Goal: Task Accomplishment & Management: Manage account settings

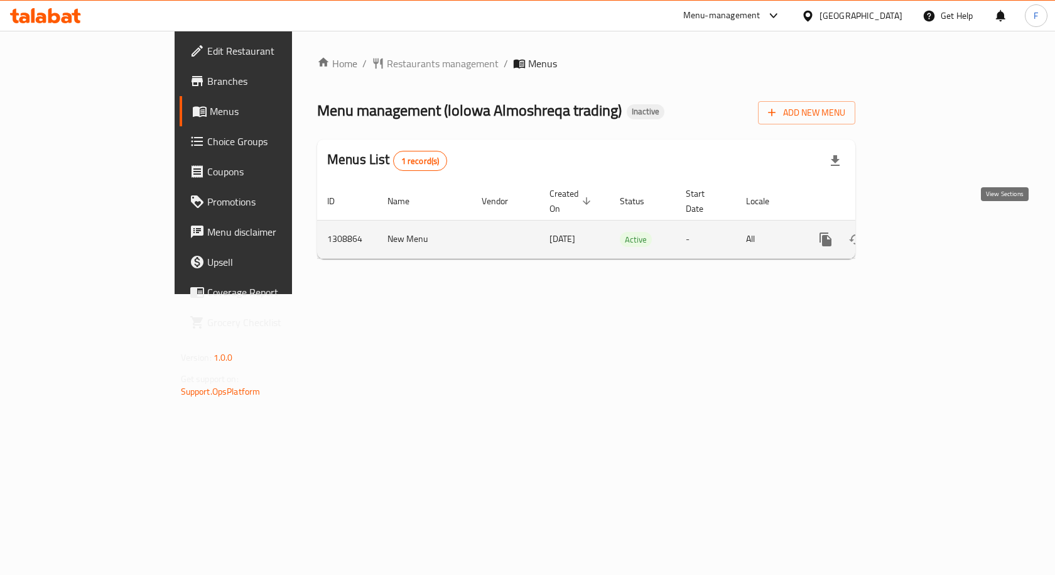
click at [924, 232] on icon "enhanced table" at bounding box center [916, 239] width 15 height 15
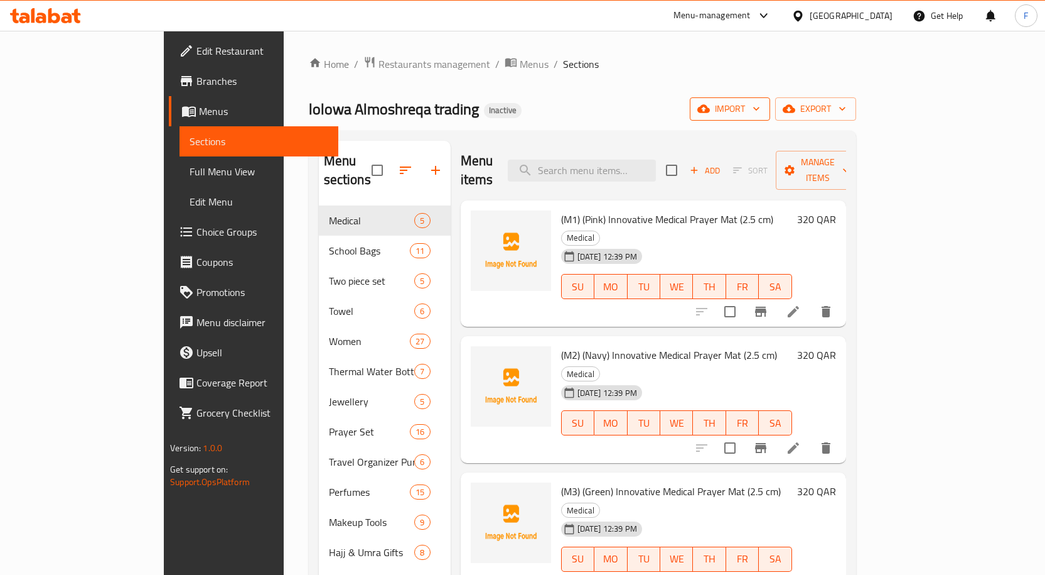
click at [760, 112] on span "import" at bounding box center [730, 109] width 60 height 16
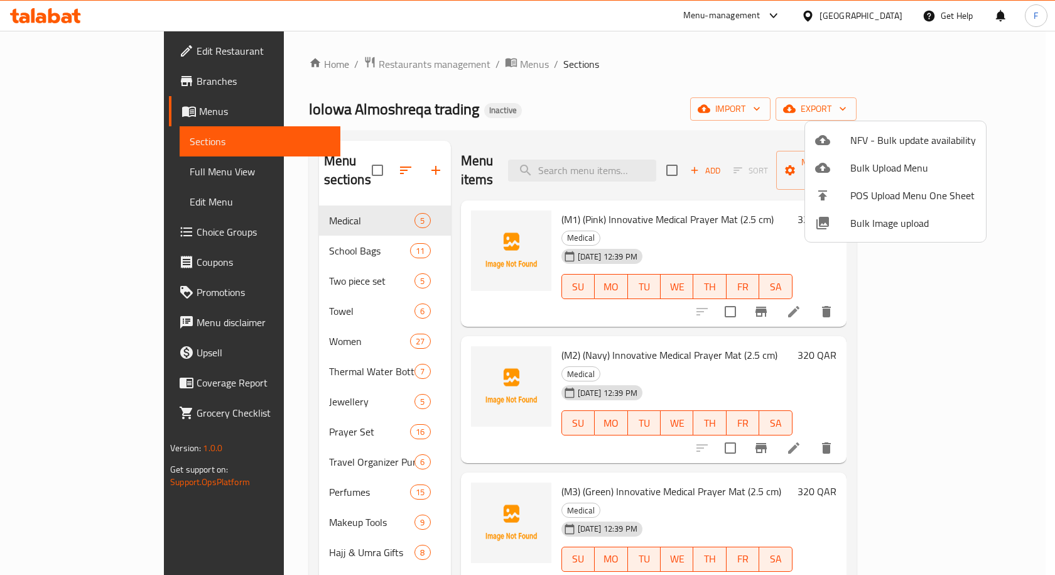
click at [782, 85] on div at bounding box center [527, 287] width 1055 height 575
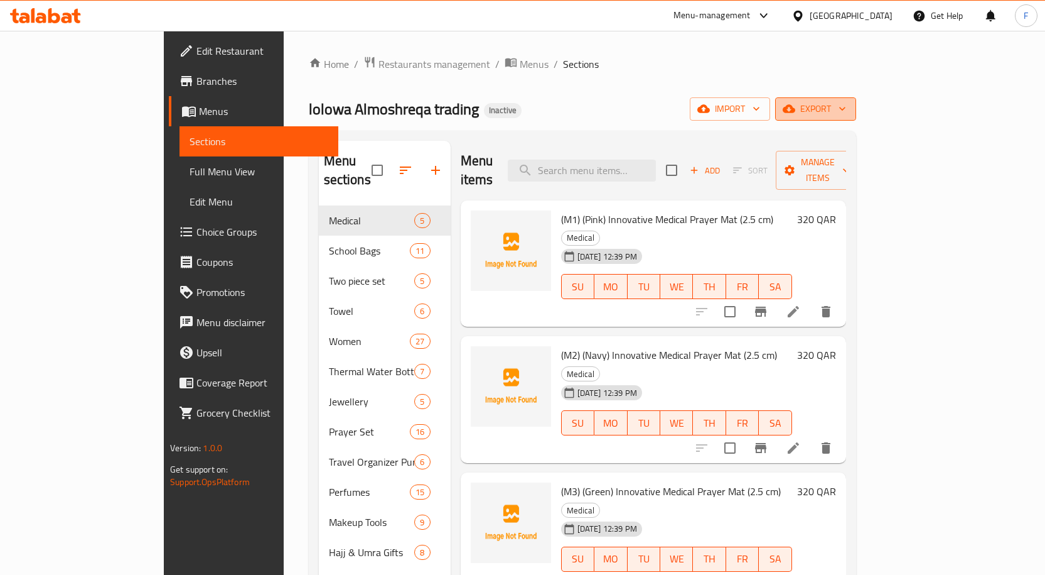
click at [846, 111] on span "export" at bounding box center [815, 109] width 61 height 16
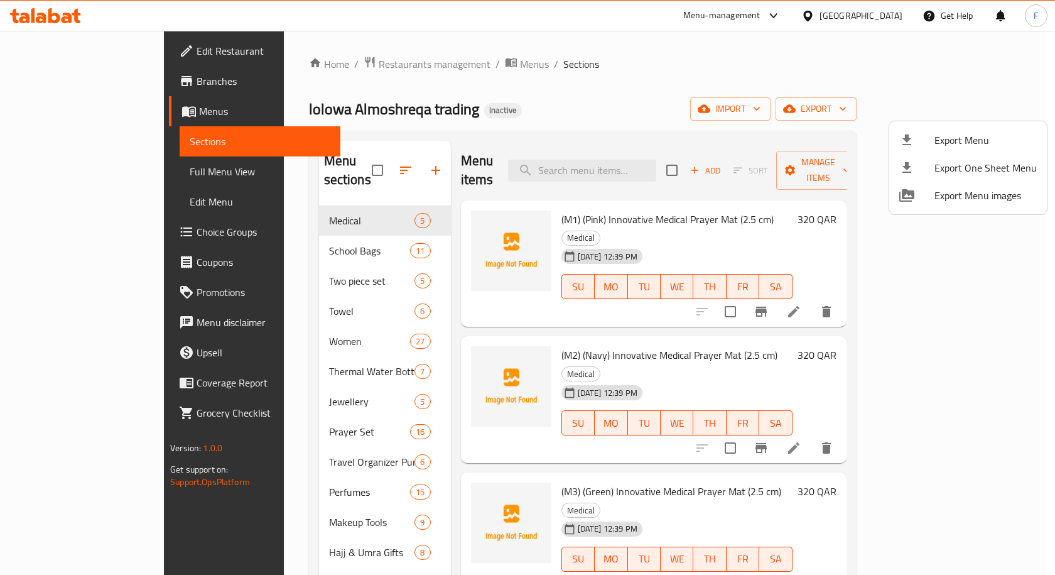
click at [506, 87] on div at bounding box center [527, 287] width 1055 height 575
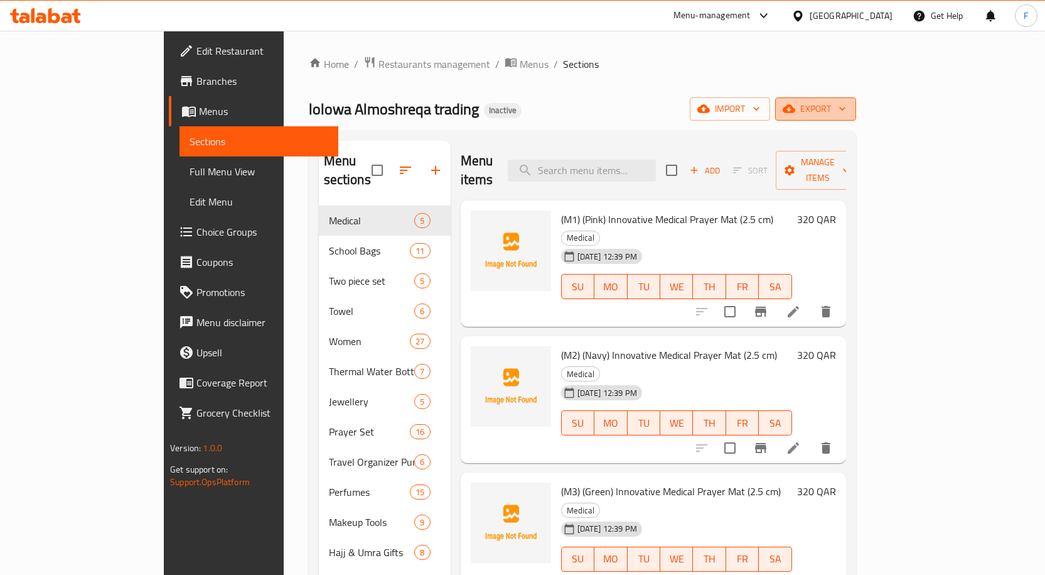
click at [856, 117] on button "export" at bounding box center [815, 108] width 81 height 23
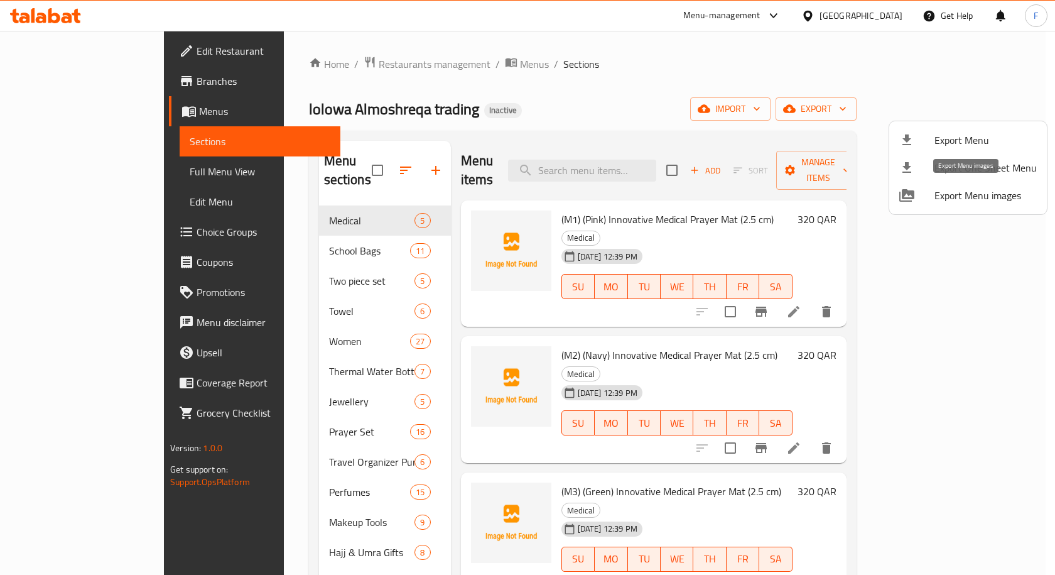
click at [958, 195] on span "Export Menu images" at bounding box center [985, 195] width 102 height 15
click at [952, 166] on span "Export One Sheet Menu" at bounding box center [985, 167] width 102 height 15
click at [713, 112] on div at bounding box center [527, 287] width 1055 height 575
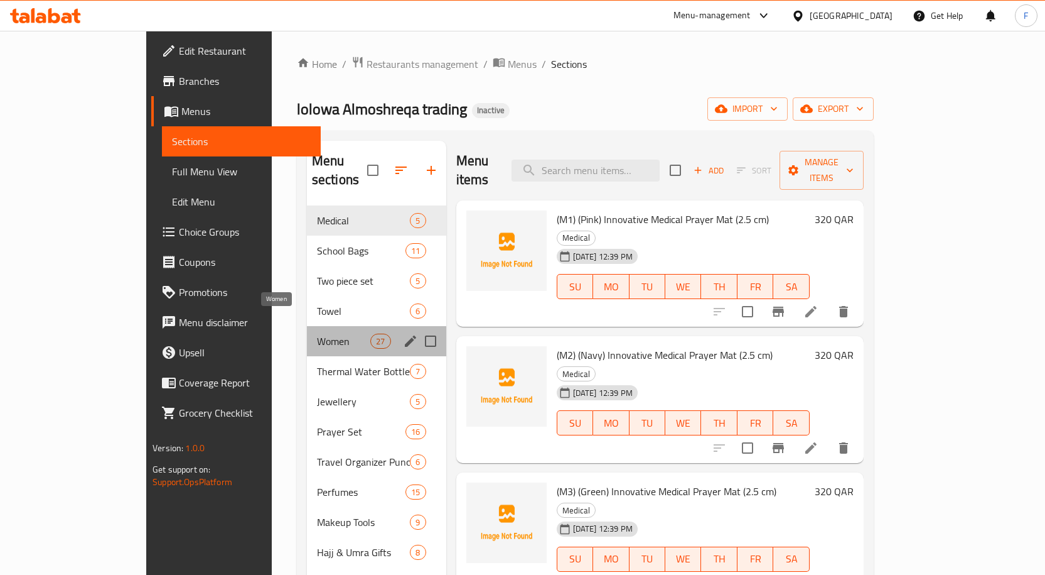
click at [317, 333] on span "Women" at bounding box center [343, 340] width 53 height 15
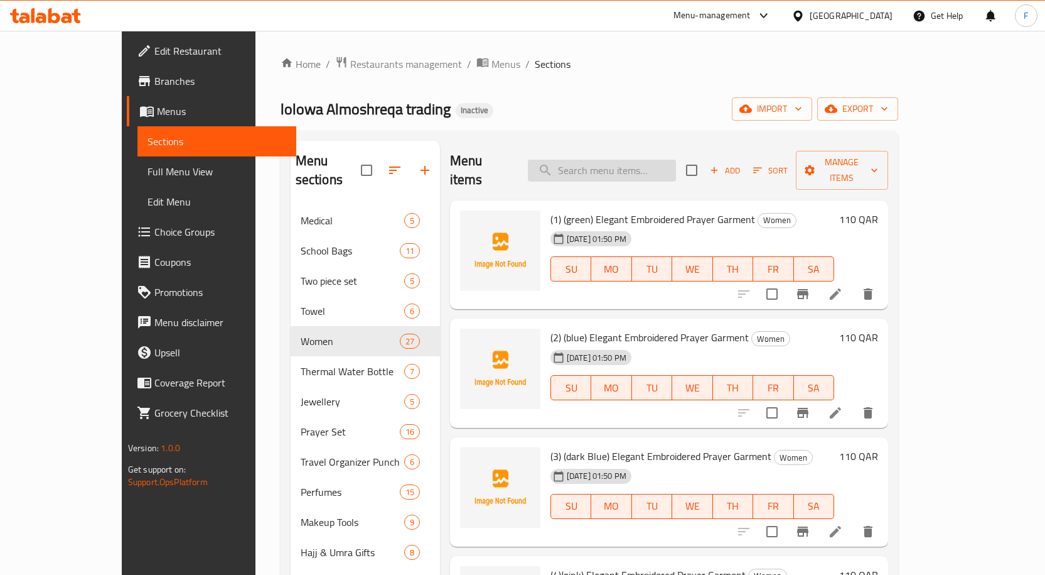
click at [630, 167] on input "search" at bounding box center [602, 170] width 148 height 22
paste input "XXL(60 × 140 cm) Opaque Dustproof & Waterproof Garment Cover with Zipper (5 Pie…"
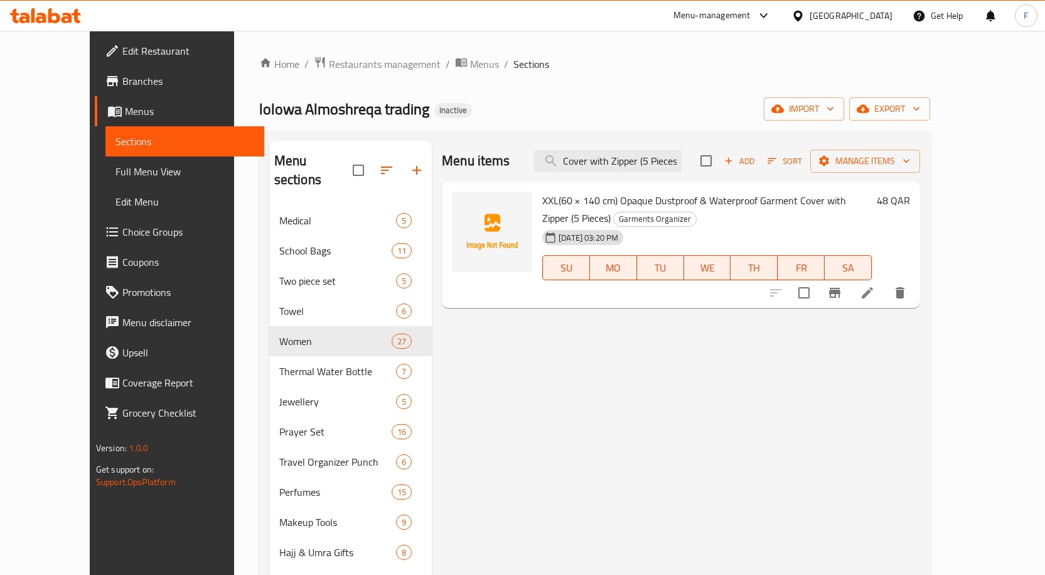
type input "XXL(60 × 140 cm) Opaque Dustproof & Waterproof Garment Cover with Zipper (5 Pie…"
drag, startPoint x: 554, startPoint y: 201, endPoint x: 699, endPoint y: 201, distance: 145.0
click at [699, 201] on span "XXL(60 × 140 cm) Opaque Dustproof & Waterproof Garment Cover with Zipper (5 Pie…" at bounding box center [694, 209] width 304 height 36
click at [873, 295] on icon at bounding box center [867, 292] width 11 height 11
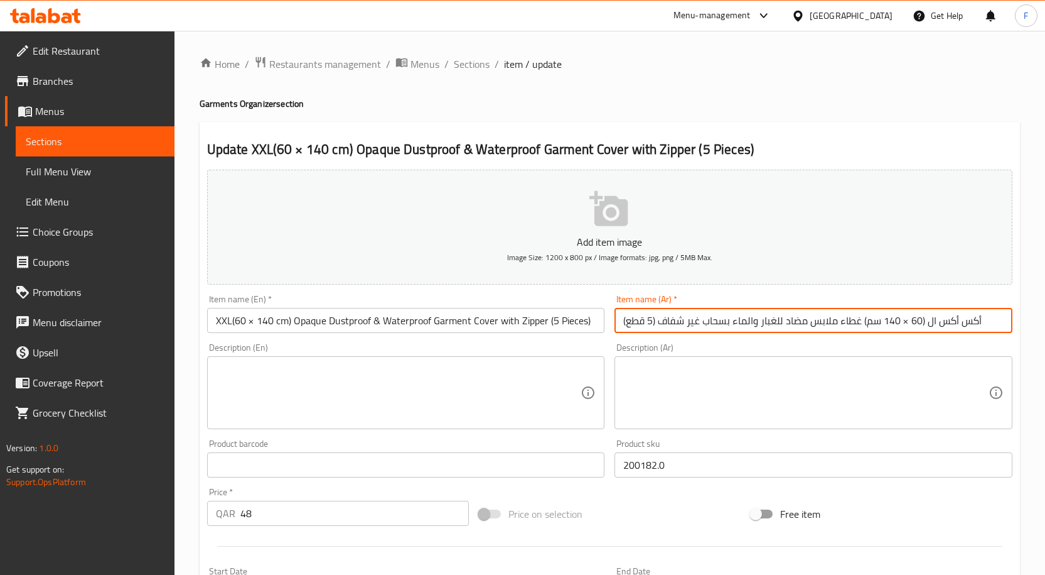
drag, startPoint x: 858, startPoint y: 325, endPoint x: 622, endPoint y: 328, distance: 236.1
click at [622, 328] on input "أكس أكس ال (60 × 140 سم) غطاء ملابس مضاد للغبار والماء بسحاب غير شفاف (5 قطع)" at bounding box center [814, 320] width 398 height 25
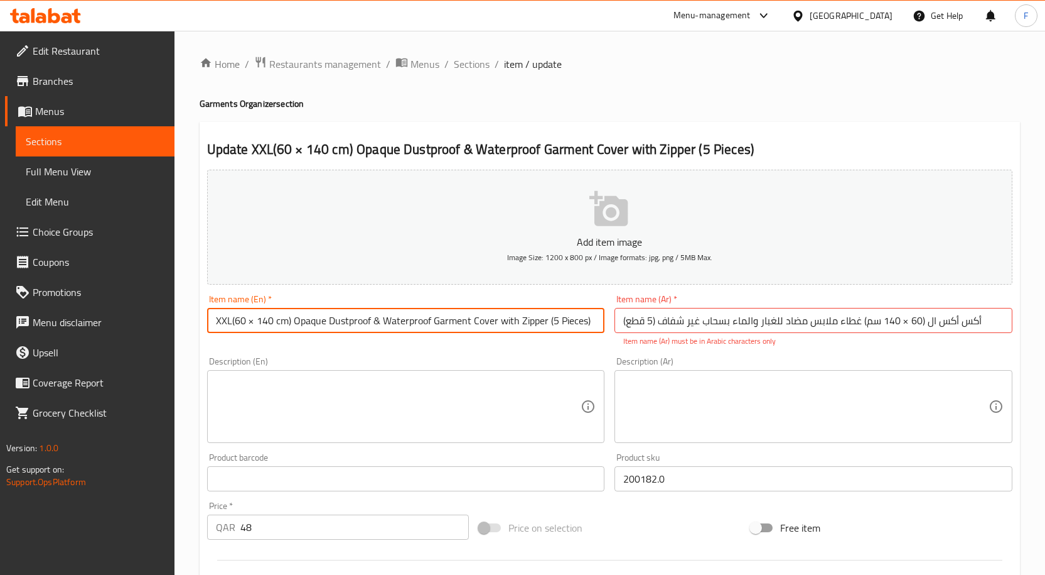
click at [473, 325] on input "XXL(60 × 140 cm) Opaque Dustproof & Waterproof Garment Cover with Zipper (5 Pie…" at bounding box center [406, 320] width 398 height 25
click at [532, 320] on input "XXL(60 × 140 cm) Opaque Dustproof & Waterproof Garment Cover with Zipper (5 Pie…" at bounding box center [406, 320] width 398 height 25
click at [459, 314] on input "XXL(60 × 140 cm) Opaque Dustproof & Waterproof Garment Cover with Zipper (5 Pie…" at bounding box center [406, 320] width 398 height 25
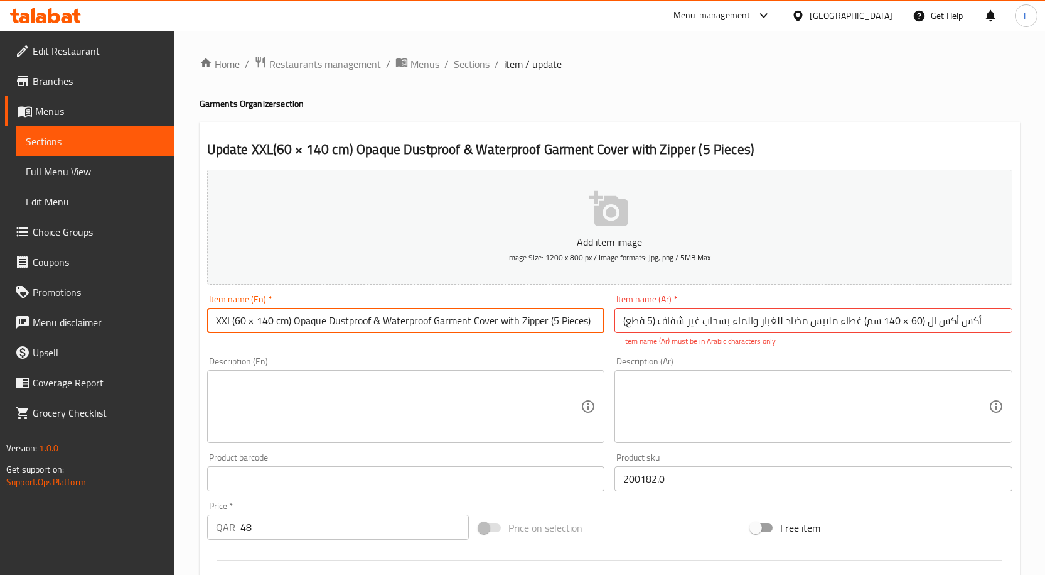
click at [305, 323] on input "XXL(60 × 140 cm) Opaque Dustproof & Waterproof Garment Cover with Zipper (5 Pie…" at bounding box center [406, 320] width 398 height 25
click at [50, 113] on span "Menus" at bounding box center [99, 111] width 129 height 15
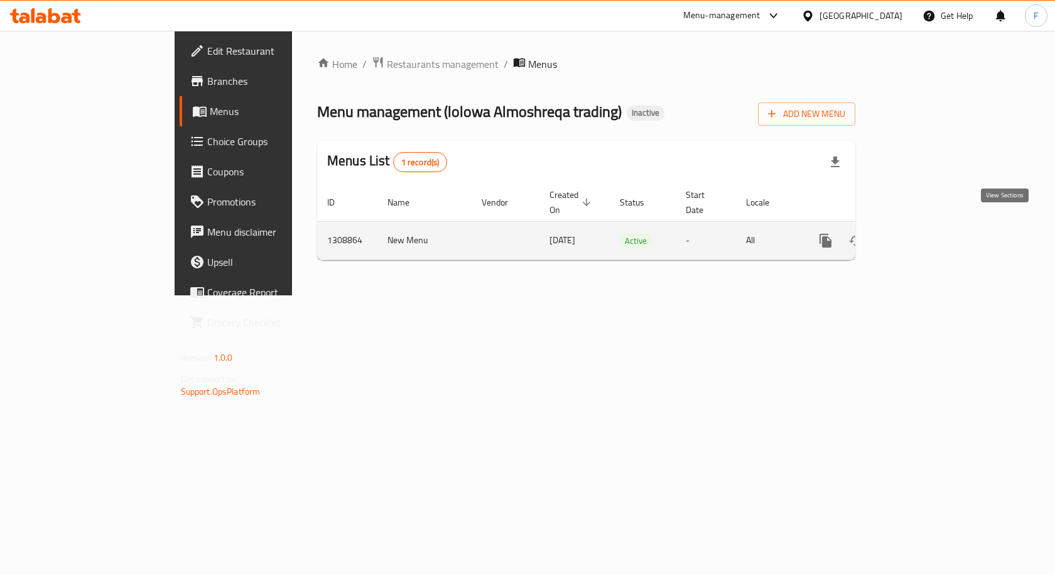
click at [924, 233] on icon "enhanced table" at bounding box center [916, 240] width 15 height 15
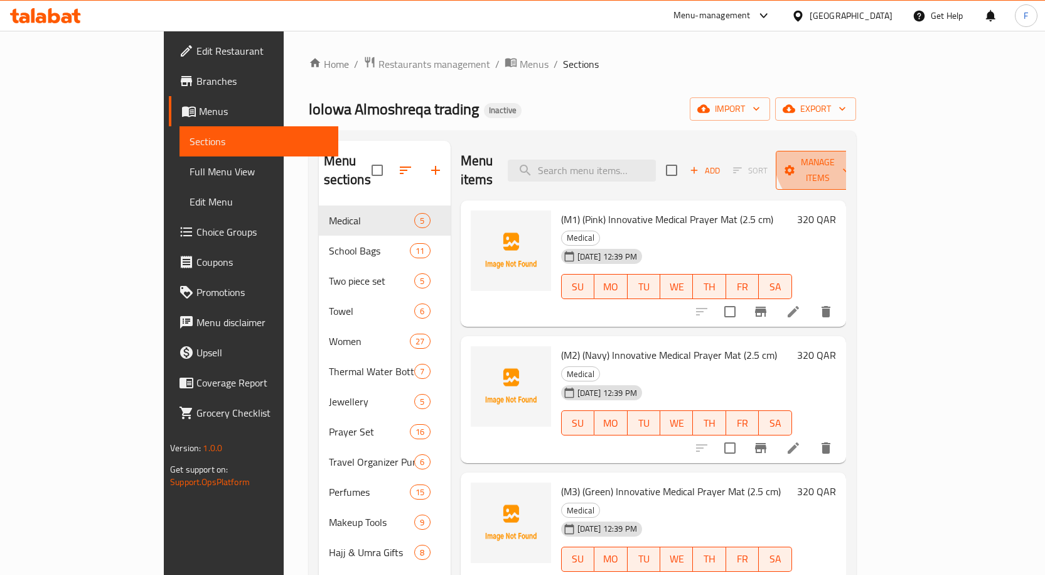
click at [850, 154] on span "Manage items" at bounding box center [818, 169] width 64 height 31
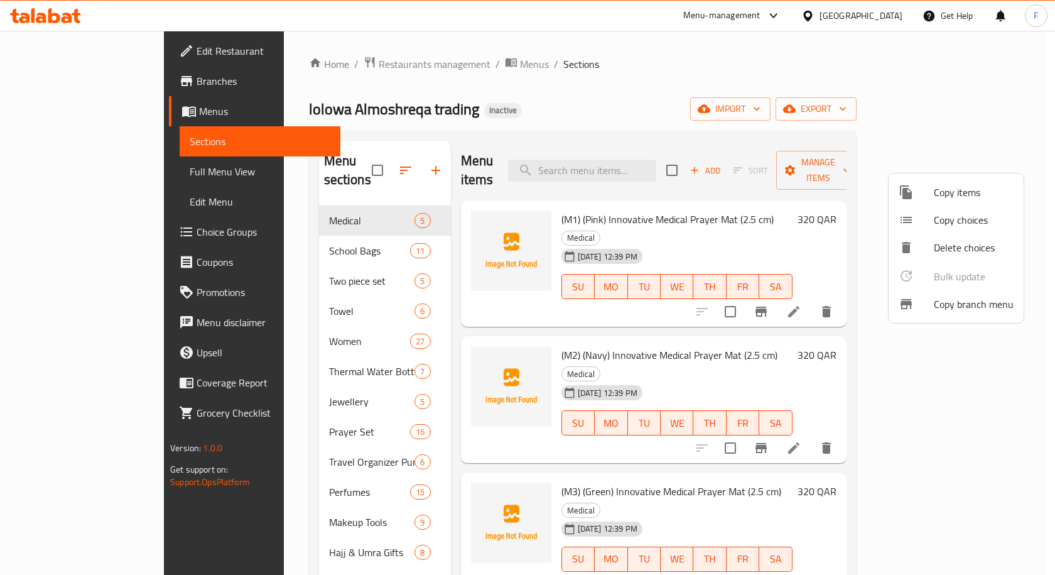
click at [976, 97] on div at bounding box center [527, 287] width 1055 height 575
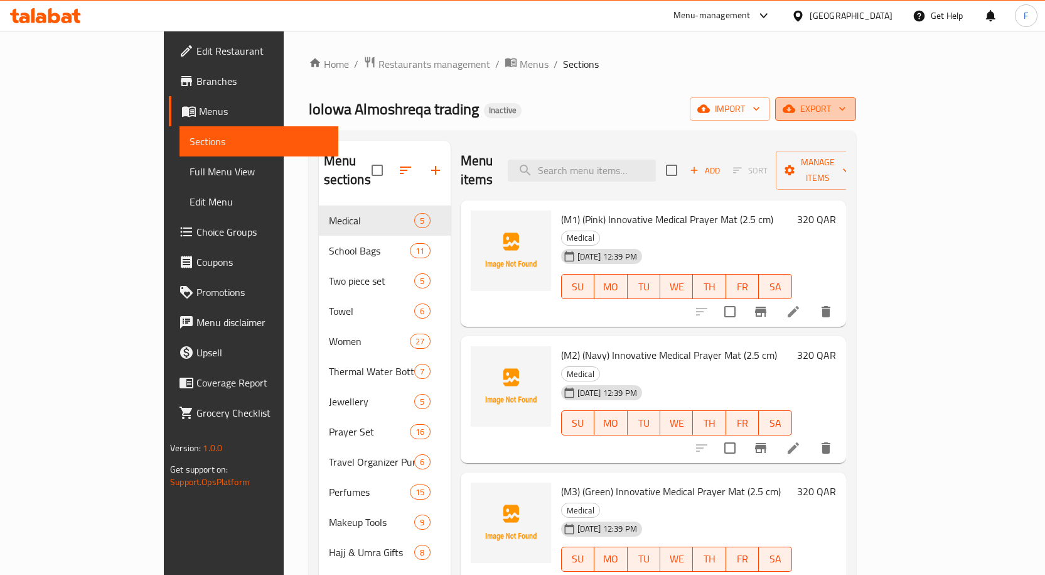
click at [846, 104] on span "export" at bounding box center [815, 109] width 61 height 16
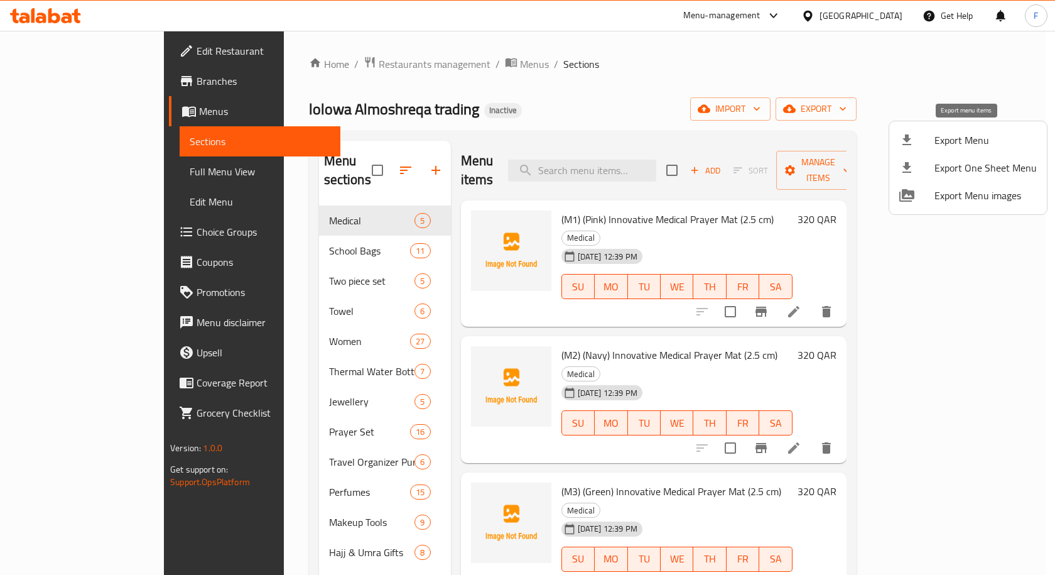
click at [984, 138] on span "Export Menu" at bounding box center [985, 139] width 102 height 15
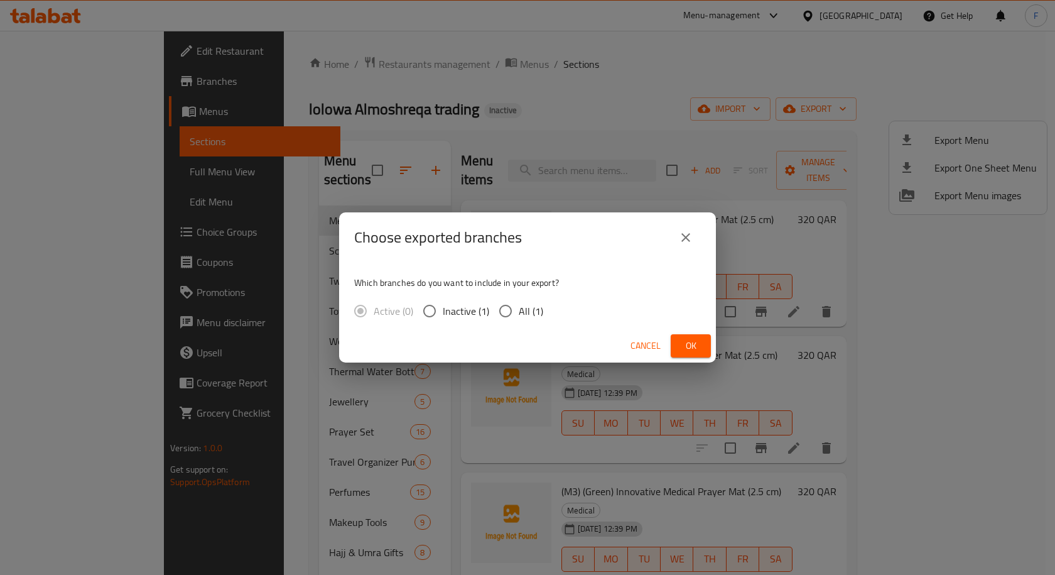
click at [515, 308] on input "All (1)" at bounding box center [505, 311] width 26 height 26
radio input "true"
click at [696, 340] on span "Ok" at bounding box center [691, 346] width 20 height 16
